Goal: Find specific page/section: Find specific page/section

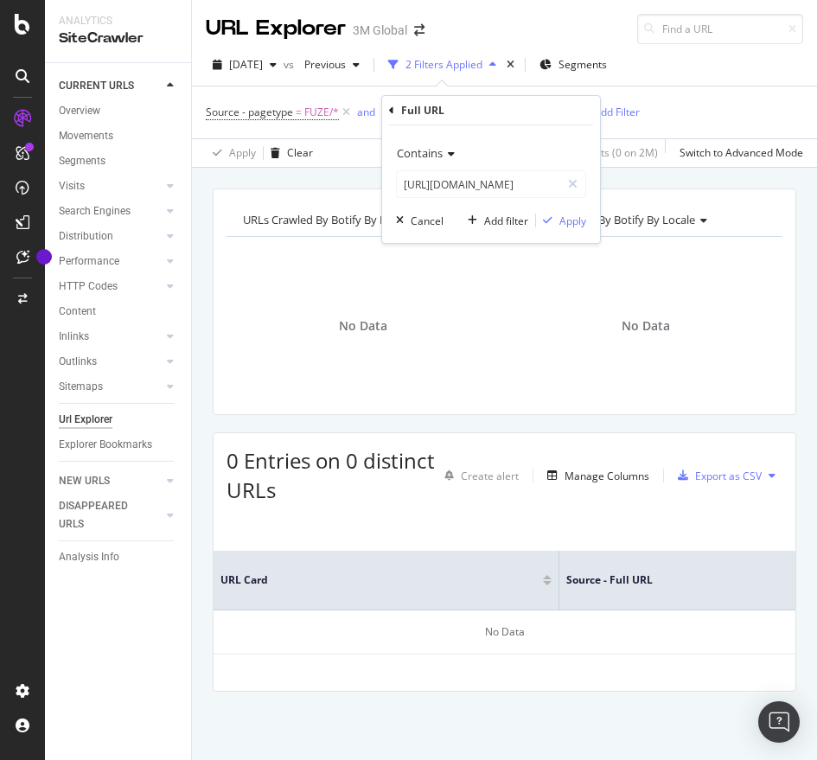
click at [499, 184] on input "[URL][DOMAIN_NAME]" at bounding box center [478, 184] width 163 height 28
type input "[URL][DOMAIN_NAME]"
click at [567, 227] on div "Apply" at bounding box center [573, 221] width 27 height 15
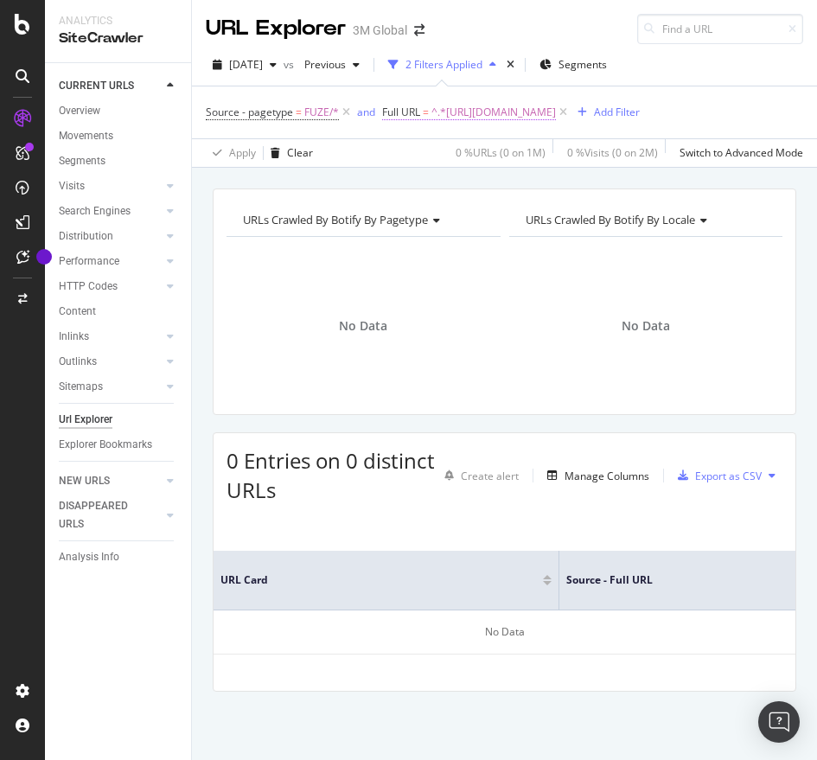
click at [524, 104] on span "^.*[URL][DOMAIN_NAME]" at bounding box center [494, 112] width 125 height 24
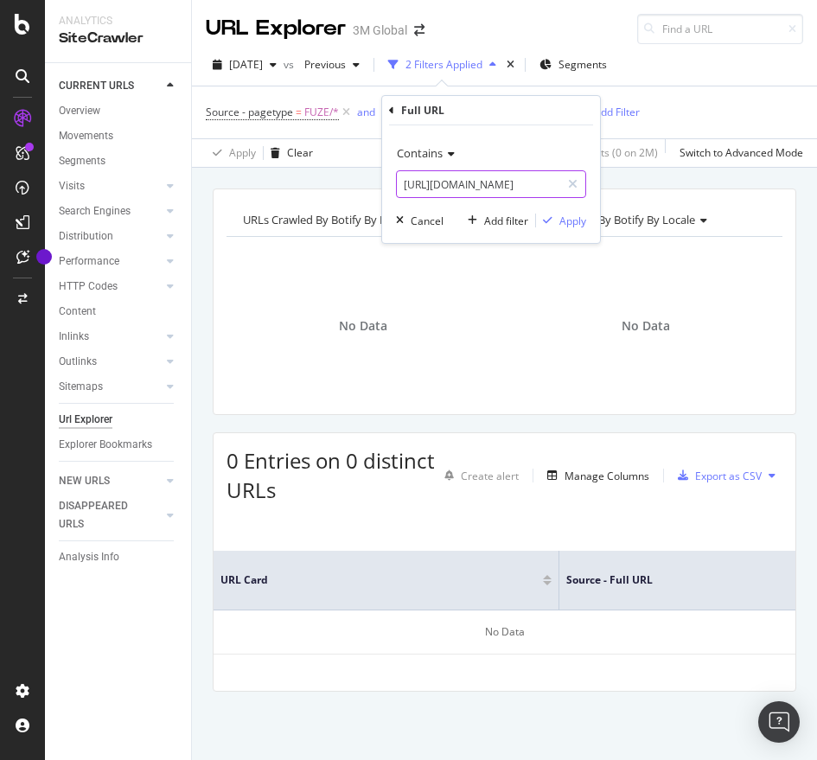
paste input "6"
click at [465, 178] on input "[URL][DOMAIN_NAME]" at bounding box center [478, 184] width 163 height 28
type input "[URL][DOMAIN_NAME]"
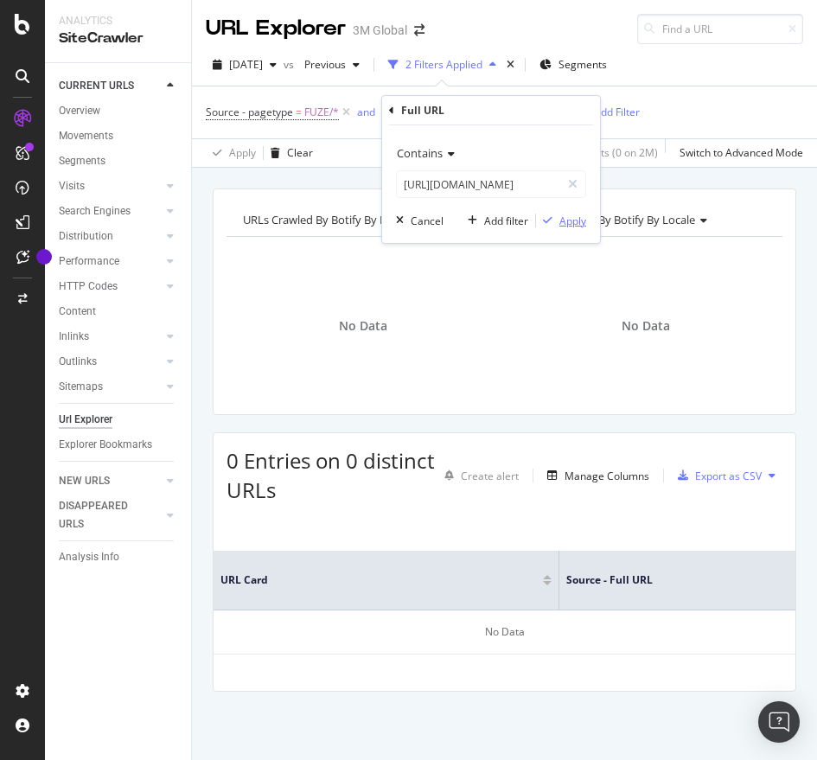
click at [581, 221] on div "Apply" at bounding box center [573, 221] width 27 height 15
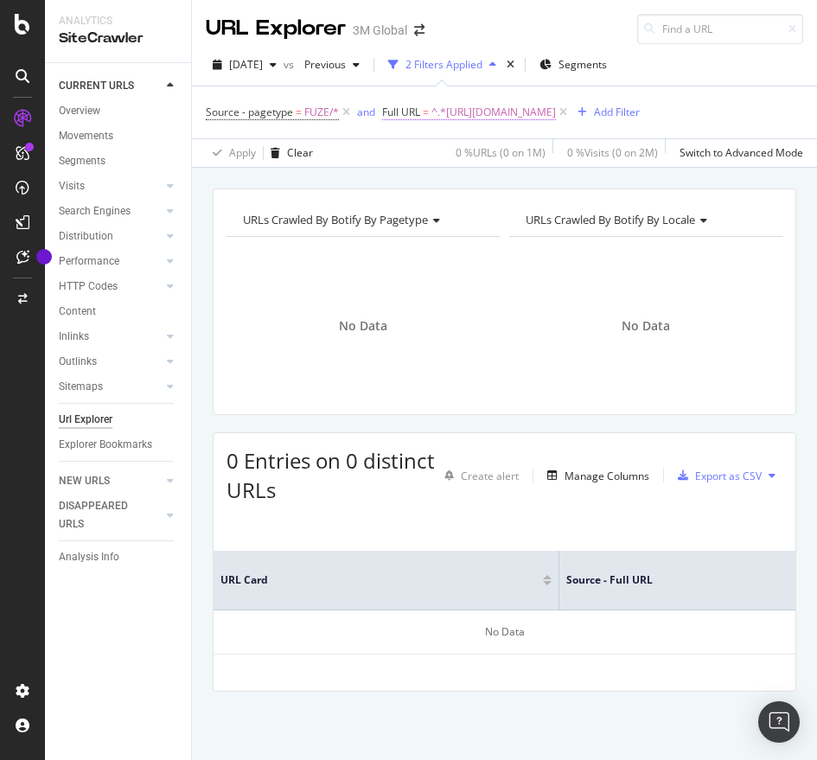
click at [556, 109] on span "^.*[URL][DOMAIN_NAME]" at bounding box center [494, 112] width 125 height 24
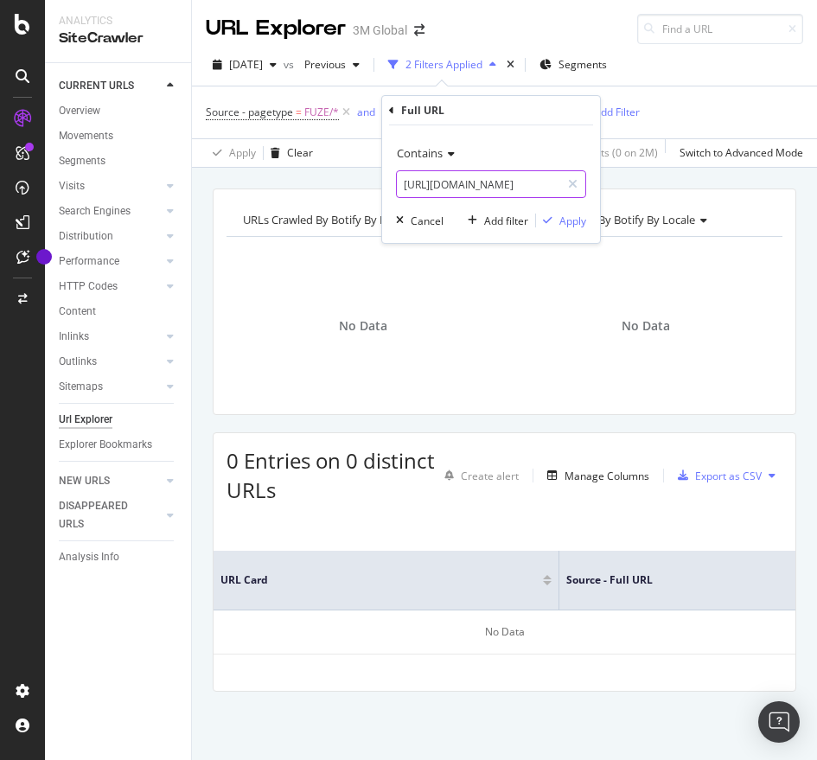
click at [520, 190] on input "[URL][DOMAIN_NAME]" at bounding box center [478, 184] width 163 height 28
click at [574, 221] on div "Apply" at bounding box center [573, 221] width 27 height 15
